Goal: Information Seeking & Learning: Learn about a topic

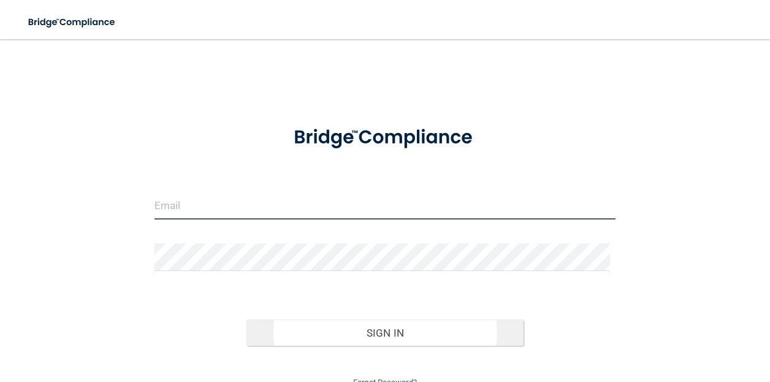
type input "[EMAIL_ADDRESS][DOMAIN_NAME]"
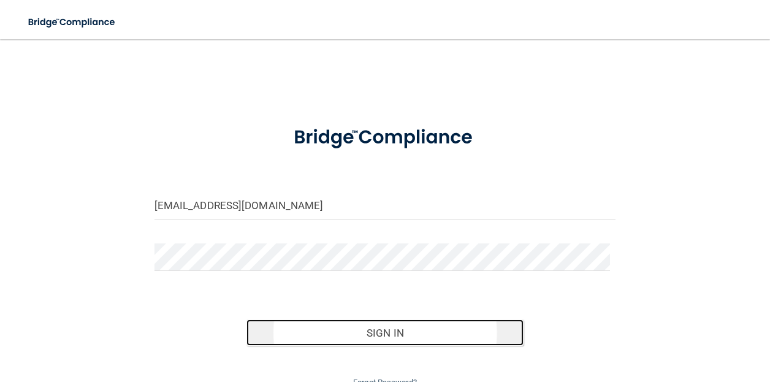
click at [447, 324] on button "Sign In" at bounding box center [385, 333] width 277 height 27
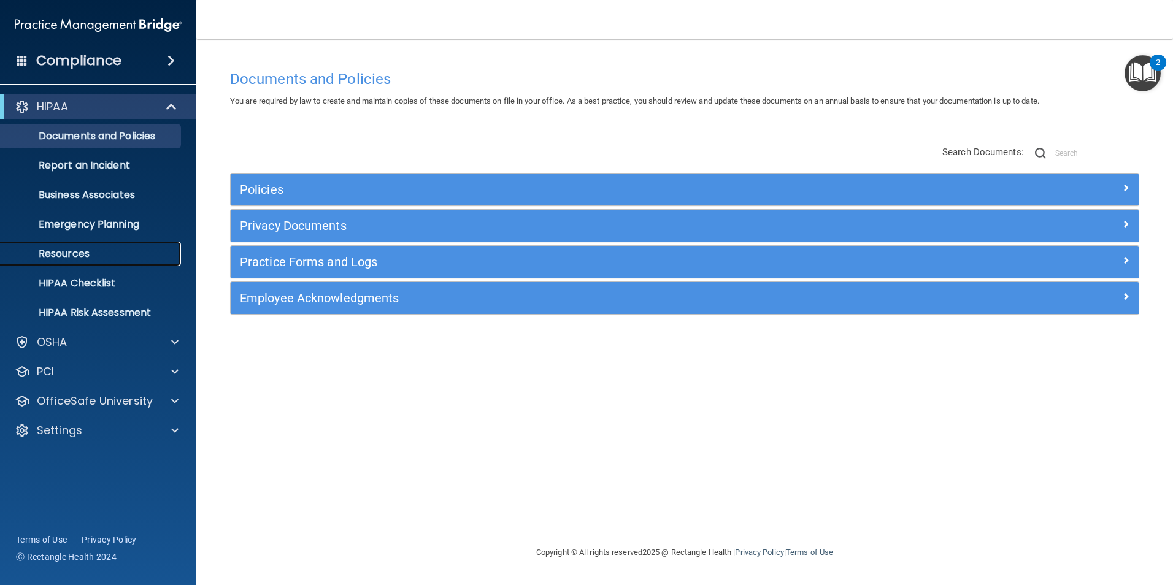
click at [141, 258] on p "Resources" at bounding box center [91, 254] width 167 height 12
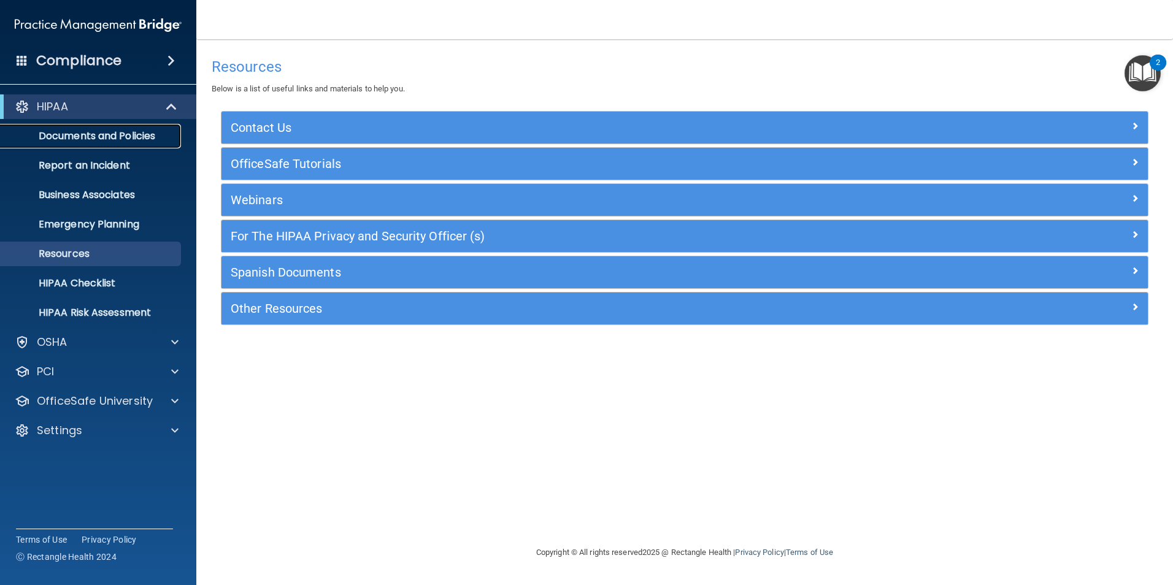
click at [166, 136] on p "Documents and Policies" at bounding box center [91, 136] width 167 height 12
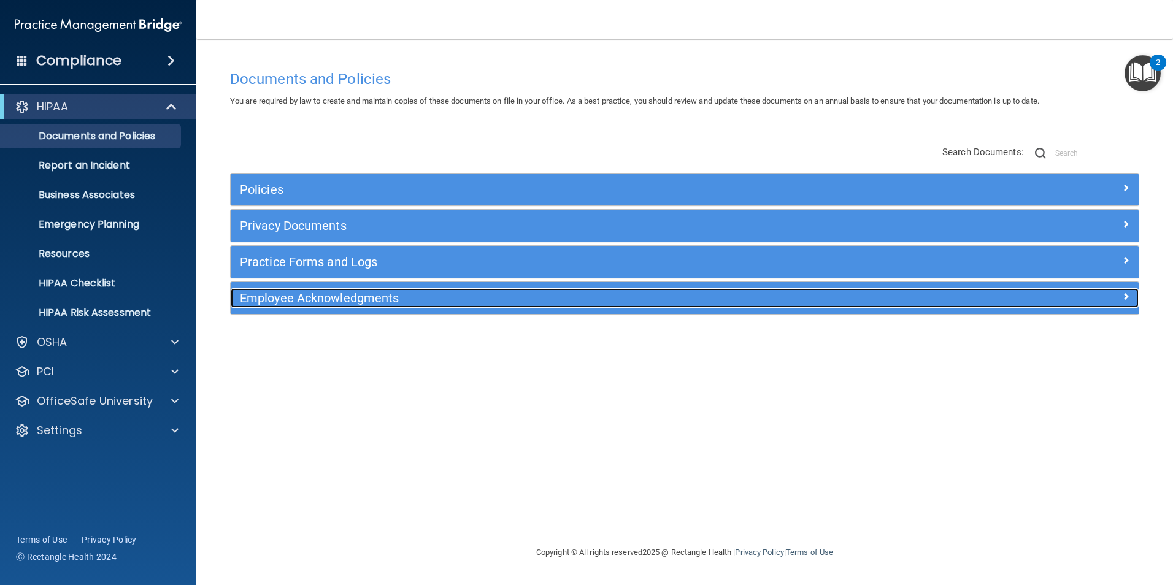
click at [429, 301] on h5 "Employee Acknowledgments" at bounding box center [571, 297] width 662 height 13
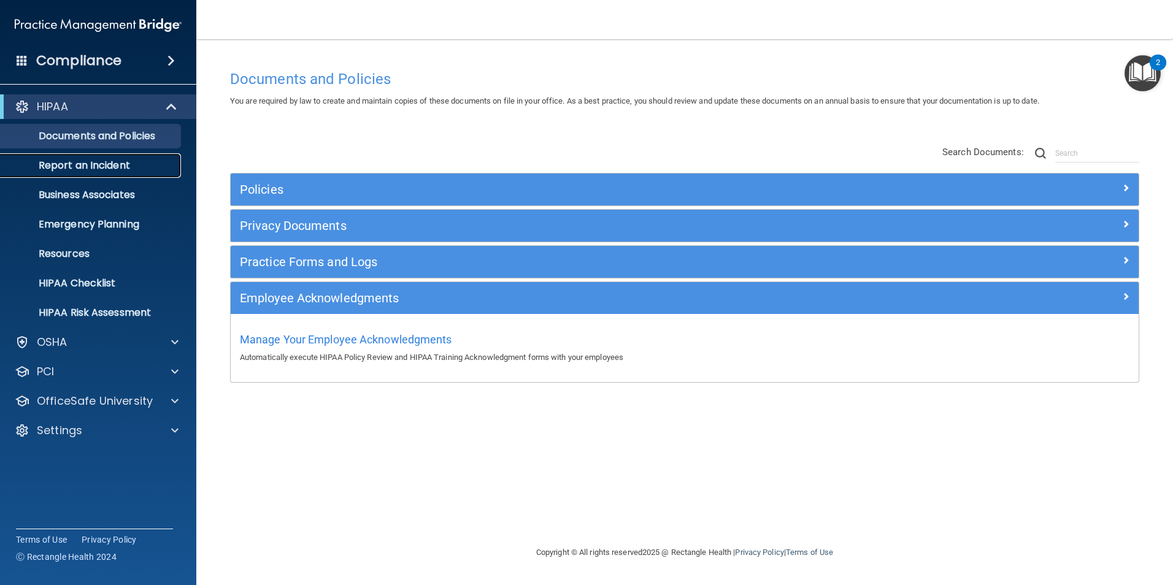
click at [156, 166] on p "Report an Incident" at bounding box center [91, 165] width 167 height 12
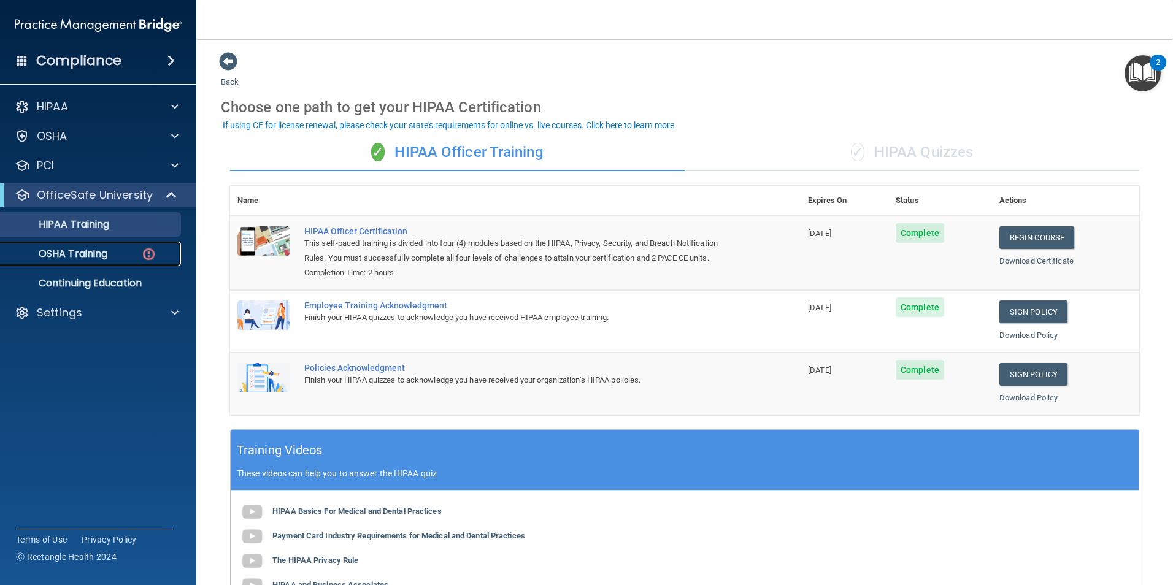
click at [119, 255] on div "OSHA Training" at bounding box center [91, 254] width 167 height 12
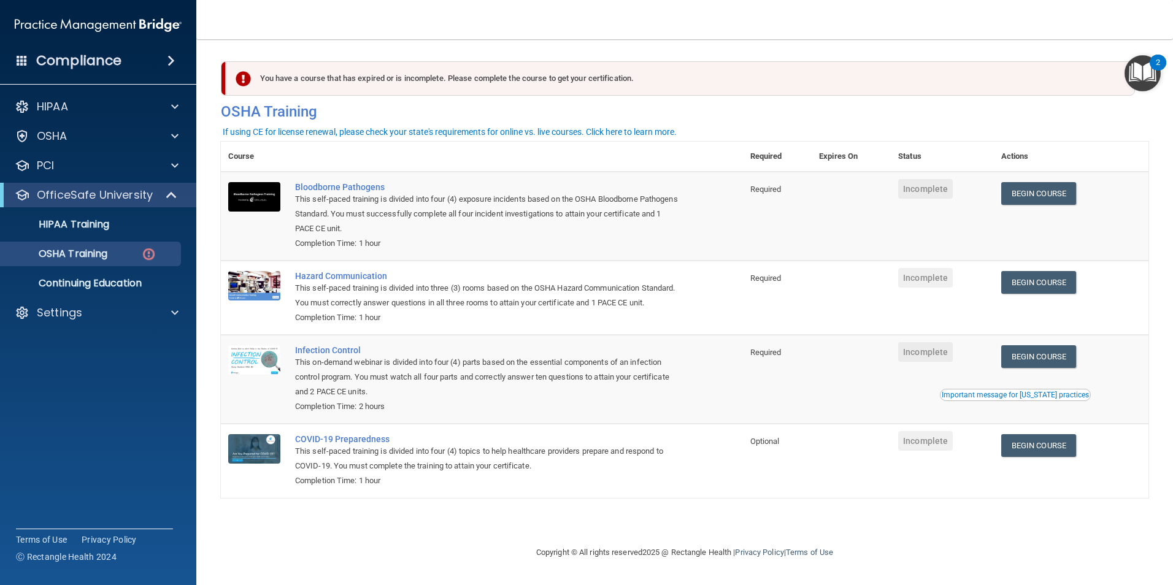
drag, startPoint x: 887, startPoint y: 438, endPoint x: 895, endPoint y: 416, distance: 23.5
click at [887, 438] on td at bounding box center [850, 461] width 79 height 74
click at [1027, 196] on link "Begin Course" at bounding box center [1038, 193] width 75 height 23
click at [1043, 197] on link "Begin Course" at bounding box center [1038, 193] width 75 height 23
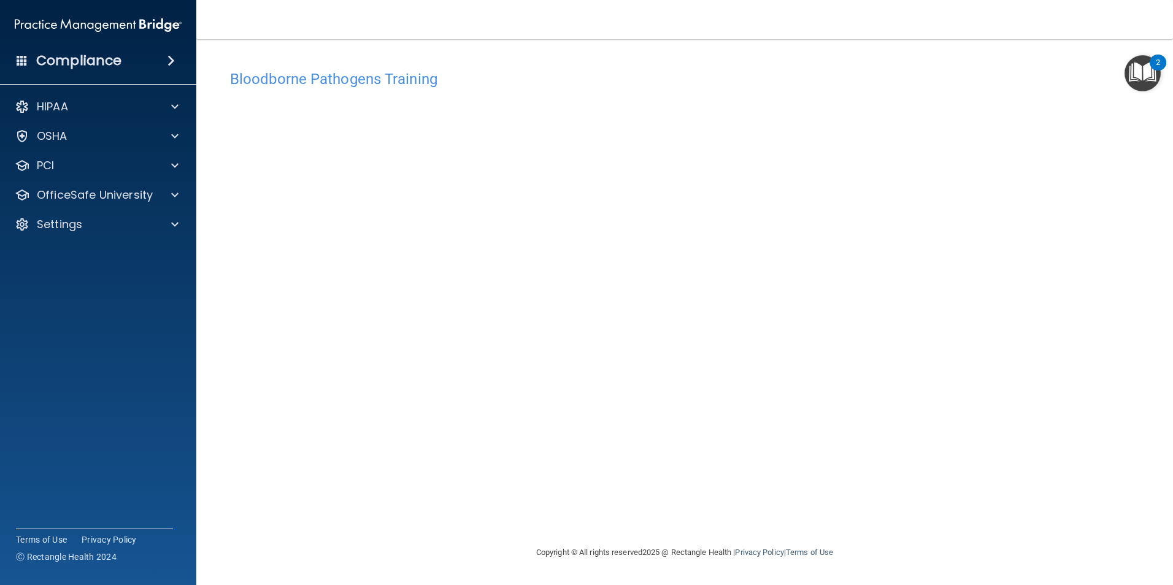
click at [716, 484] on div "Bloodborne Pathogens Training This course doesn’t expire until . Are you sure y…" at bounding box center [684, 304] width 927 height 481
click at [1154, 78] on img "Open Resource Center, 2 new notifications" at bounding box center [1142, 73] width 36 height 36
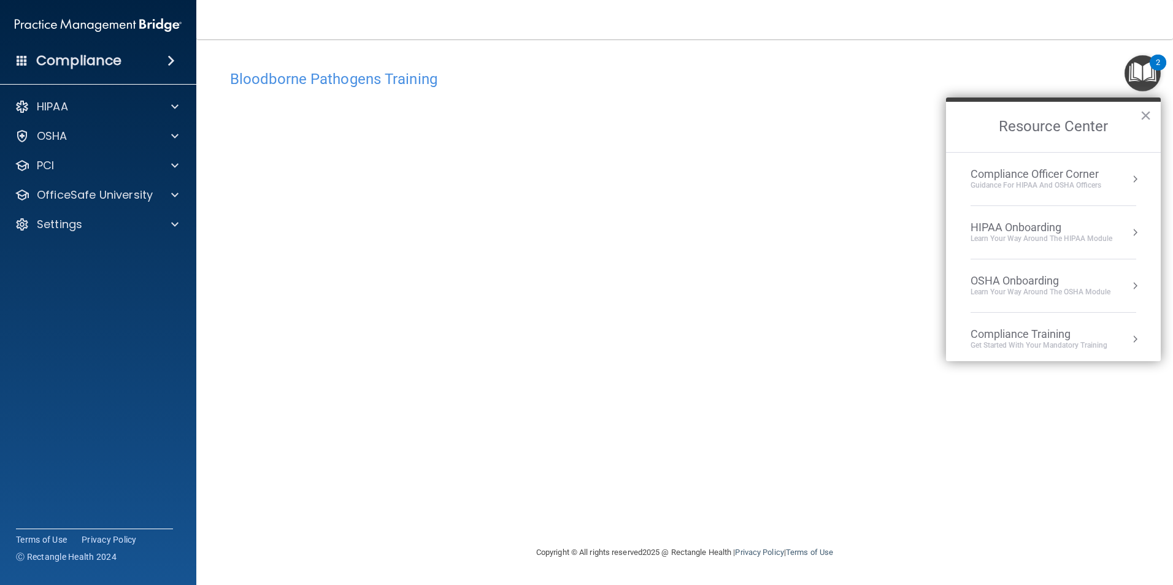
click at [1066, 61] on div "Bloodborne Pathogens Training This course doesn’t expire until . Are you sure y…" at bounding box center [684, 292] width 927 height 481
click at [1049, 188] on div "Guidance for HIPAA and OSHA Officers" at bounding box center [1035, 185] width 131 height 10
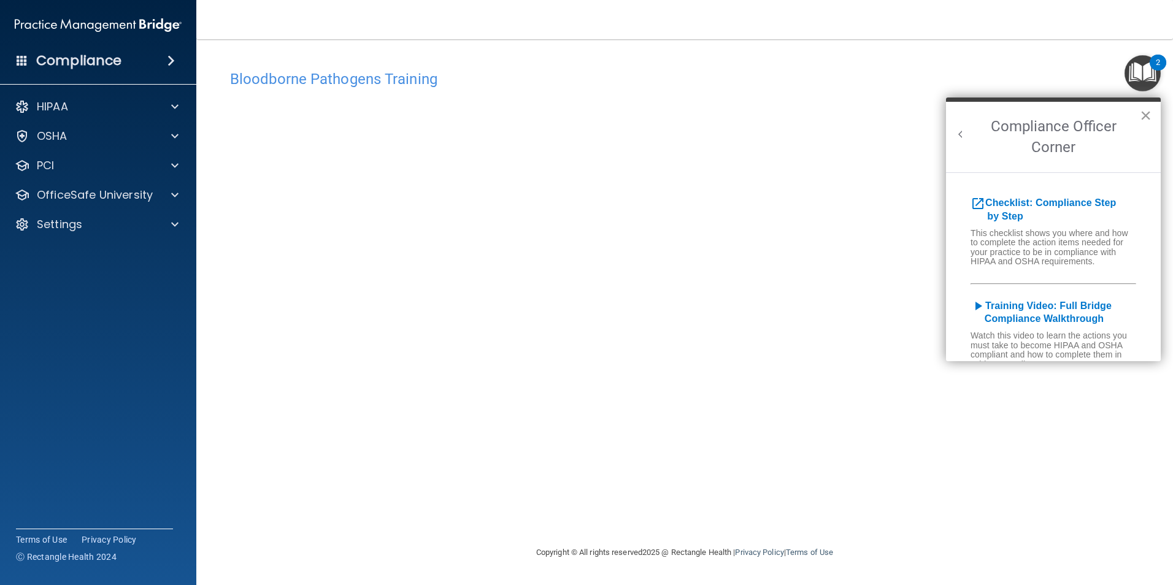
click at [1147, 118] on button "×" at bounding box center [1145, 115] width 12 height 20
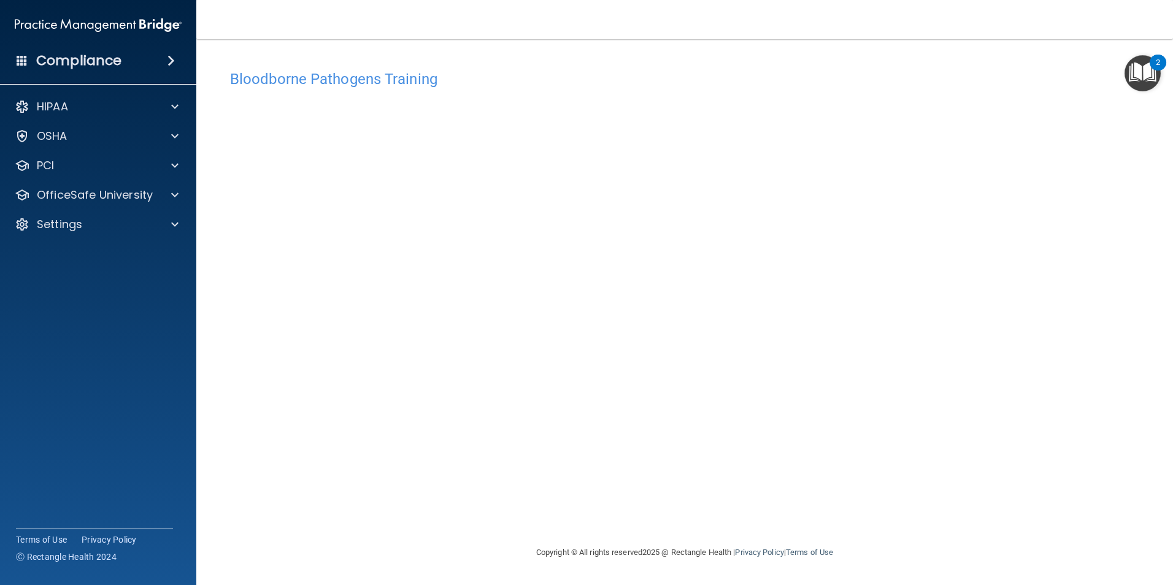
click at [898, 503] on div "Bloodborne Pathogens Training This course doesn’t expire until . Are you sure y…" at bounding box center [684, 304] width 927 height 481
